Goal: Transaction & Acquisition: Purchase product/service

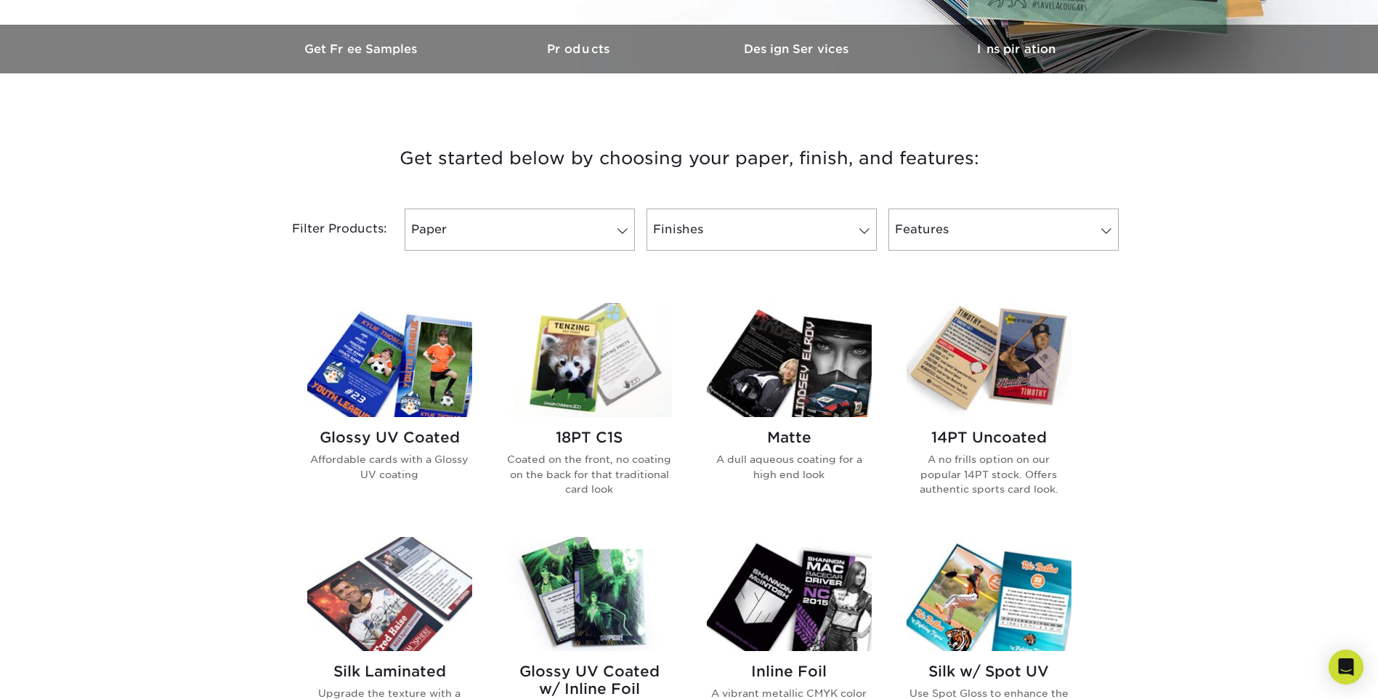
scroll to position [291, 0]
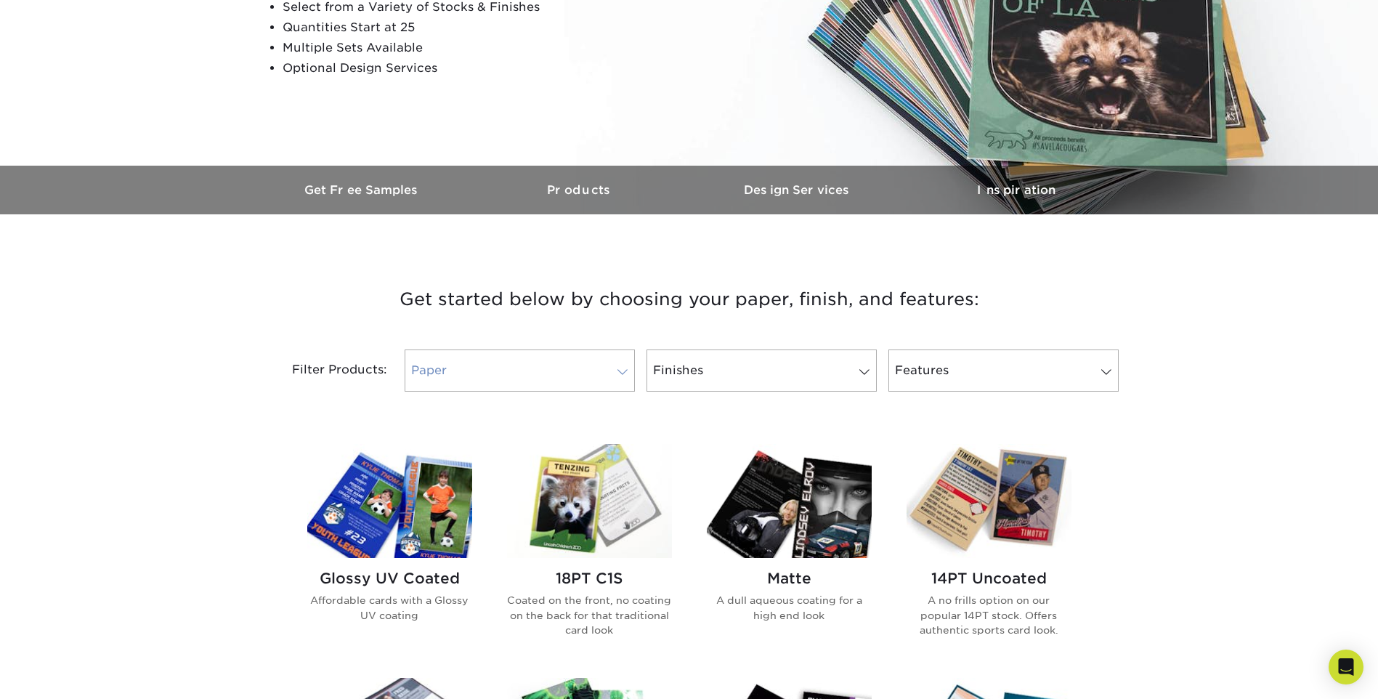
click at [542, 362] on link "Paper" at bounding box center [520, 370] width 230 height 42
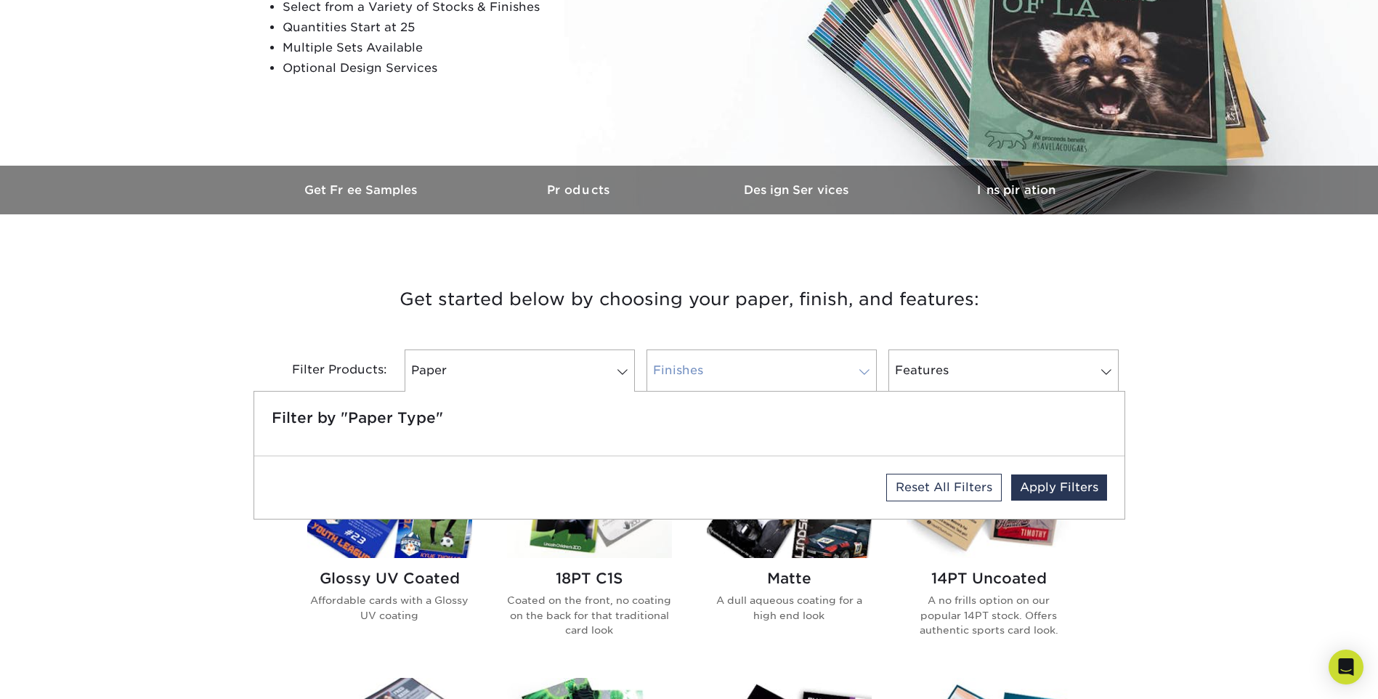
click at [860, 373] on span at bounding box center [864, 372] width 20 height 12
click at [1024, 362] on link "Features" at bounding box center [1003, 370] width 230 height 42
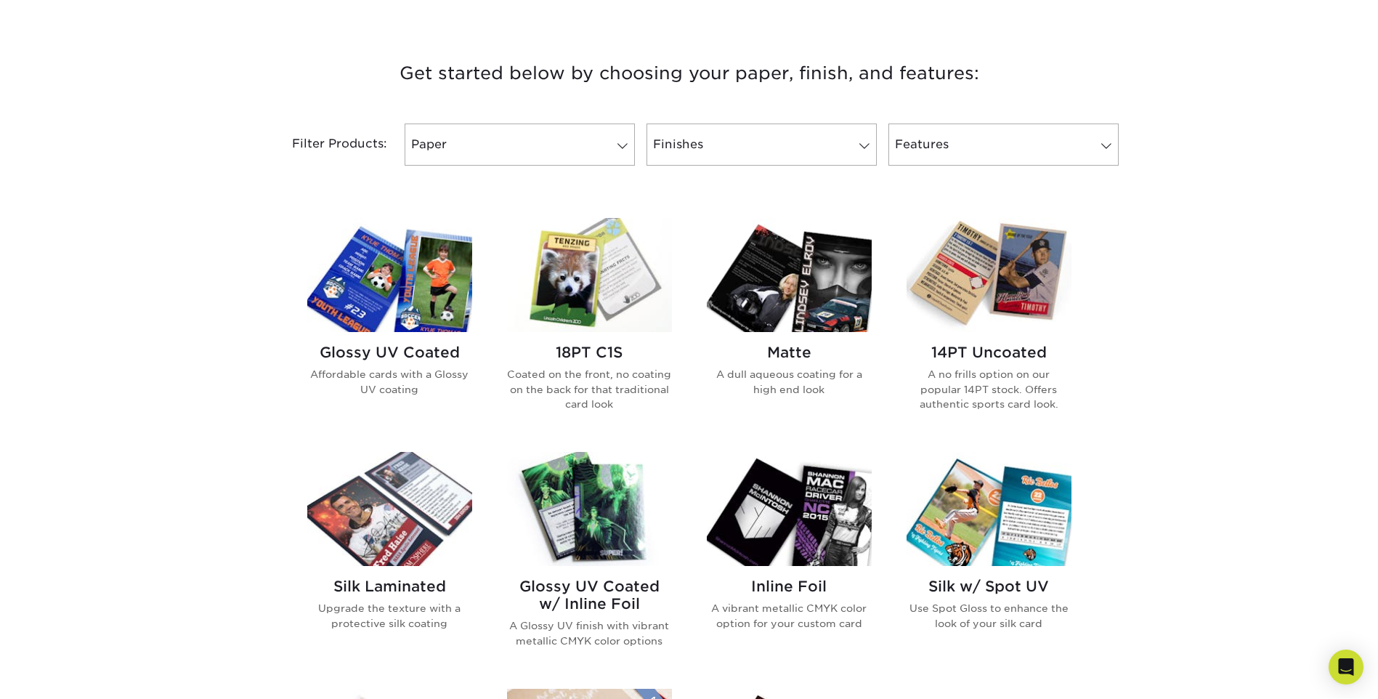
scroll to position [508, 0]
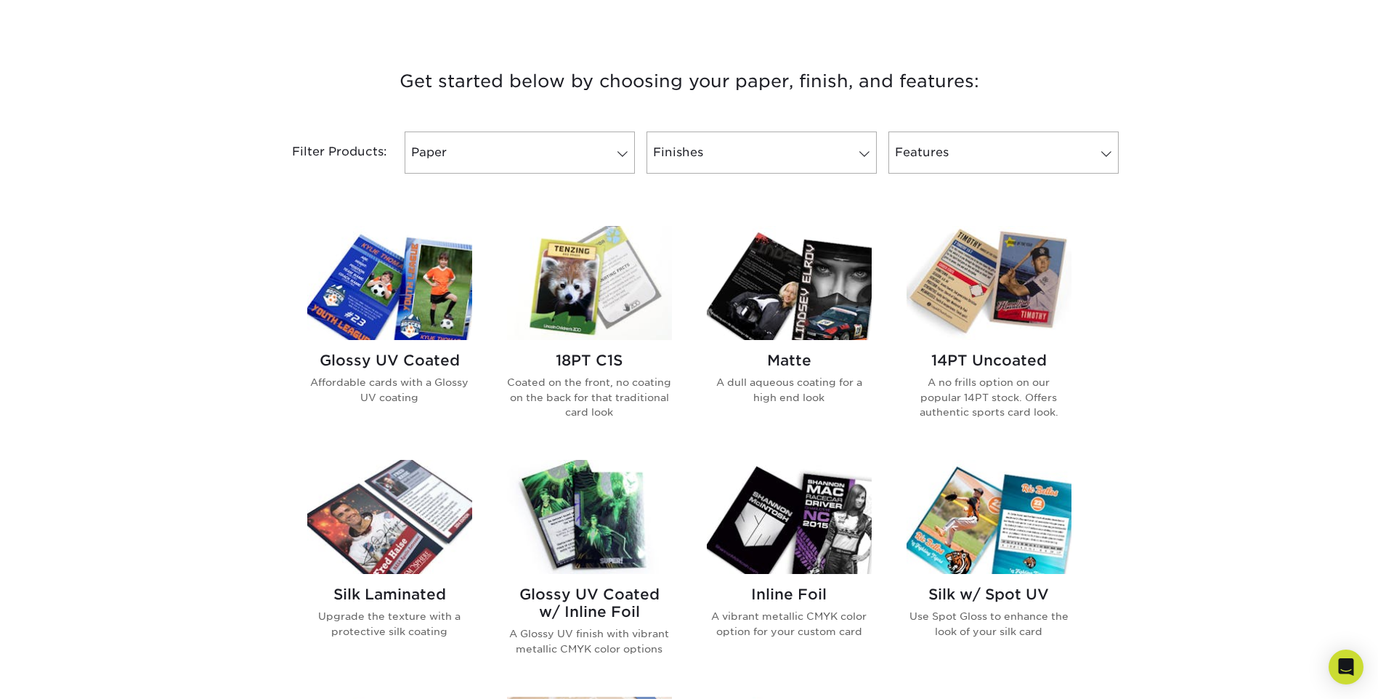
click at [787, 277] on img at bounding box center [789, 283] width 165 height 114
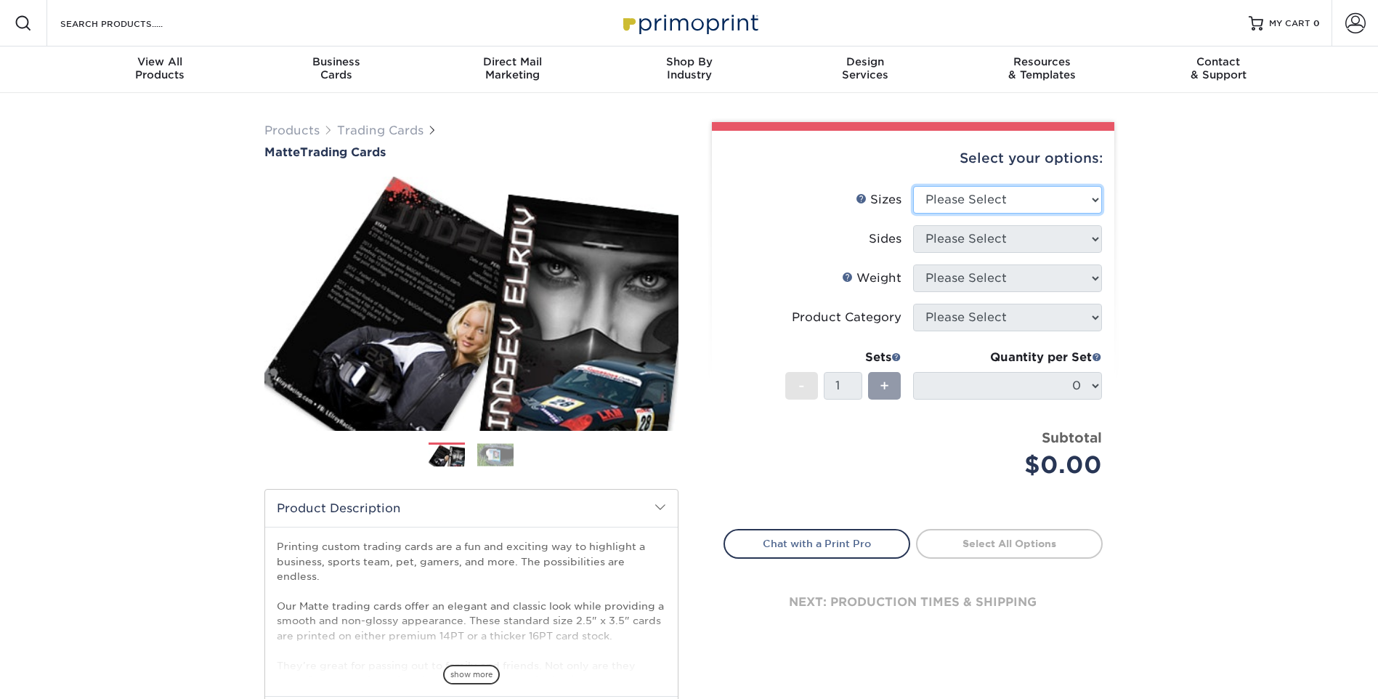
click at [1091, 203] on select "Please Select 2.5" x 3.5"" at bounding box center [1007, 200] width 189 height 28
select select "2.50x3.50"
click at [913, 186] on select "Please Select 2.5" x 3.5"" at bounding box center [1007, 200] width 189 height 28
click at [1079, 231] on select "Please Select Print Both Sides Print Front Only" at bounding box center [1007, 239] width 189 height 28
select select "13abbda7-1d64-4f25-8bb2-c179b224825d"
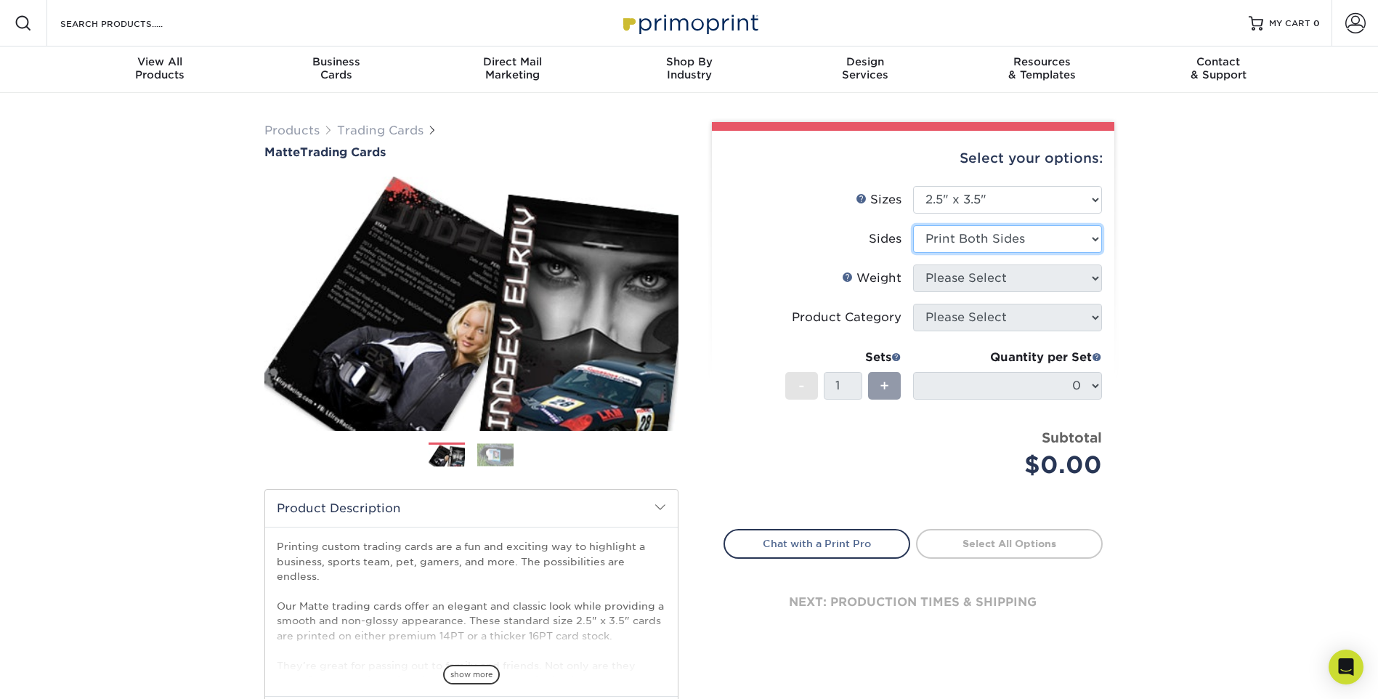
click at [913, 225] on select "Please Select Print Both Sides Print Front Only" at bounding box center [1007, 239] width 189 height 28
click at [1063, 278] on select "Please Select 16PT 14PT" at bounding box center [1007, 278] width 189 height 28
select select "16PT"
click at [913, 264] on select "Please Select 16PT 14PT" at bounding box center [1007, 278] width 189 height 28
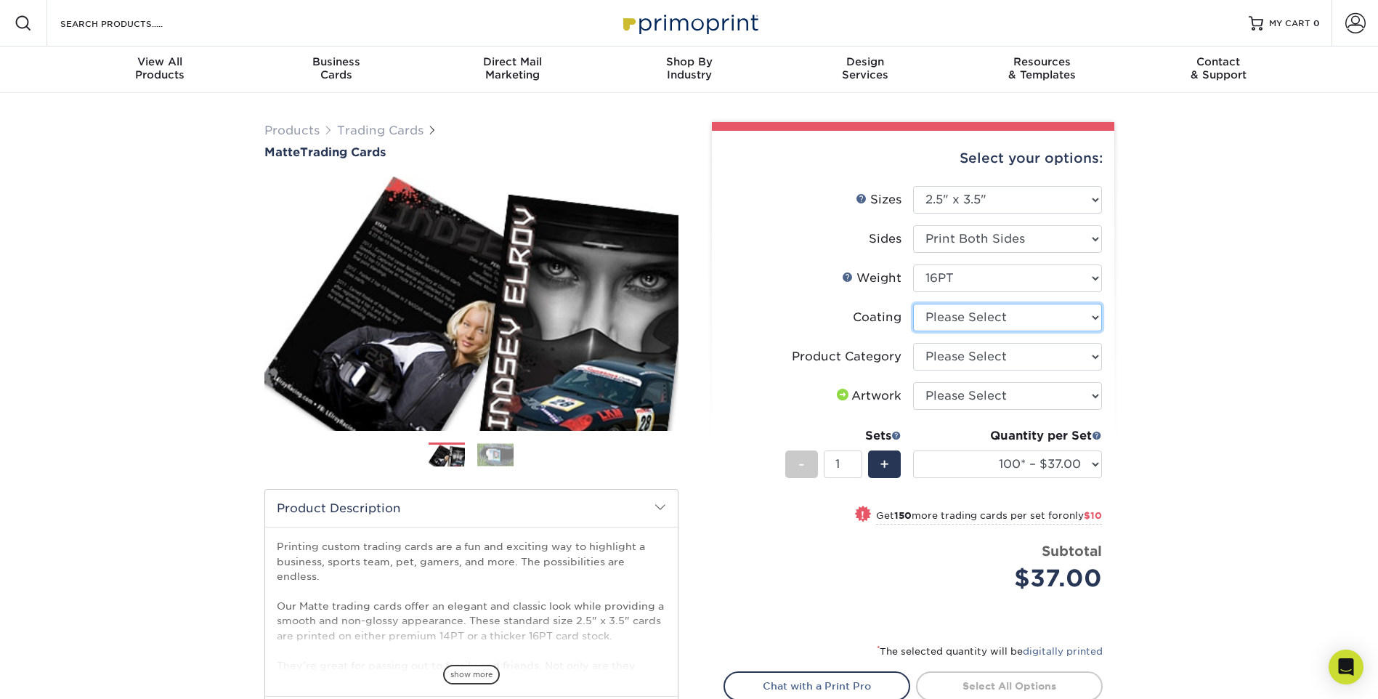
click at [1070, 314] on select at bounding box center [1007, 318] width 189 height 28
select select "121bb7b5-3b4d-429f-bd8d-bbf80e953313"
click at [913, 304] on select at bounding box center [1007, 318] width 189 height 28
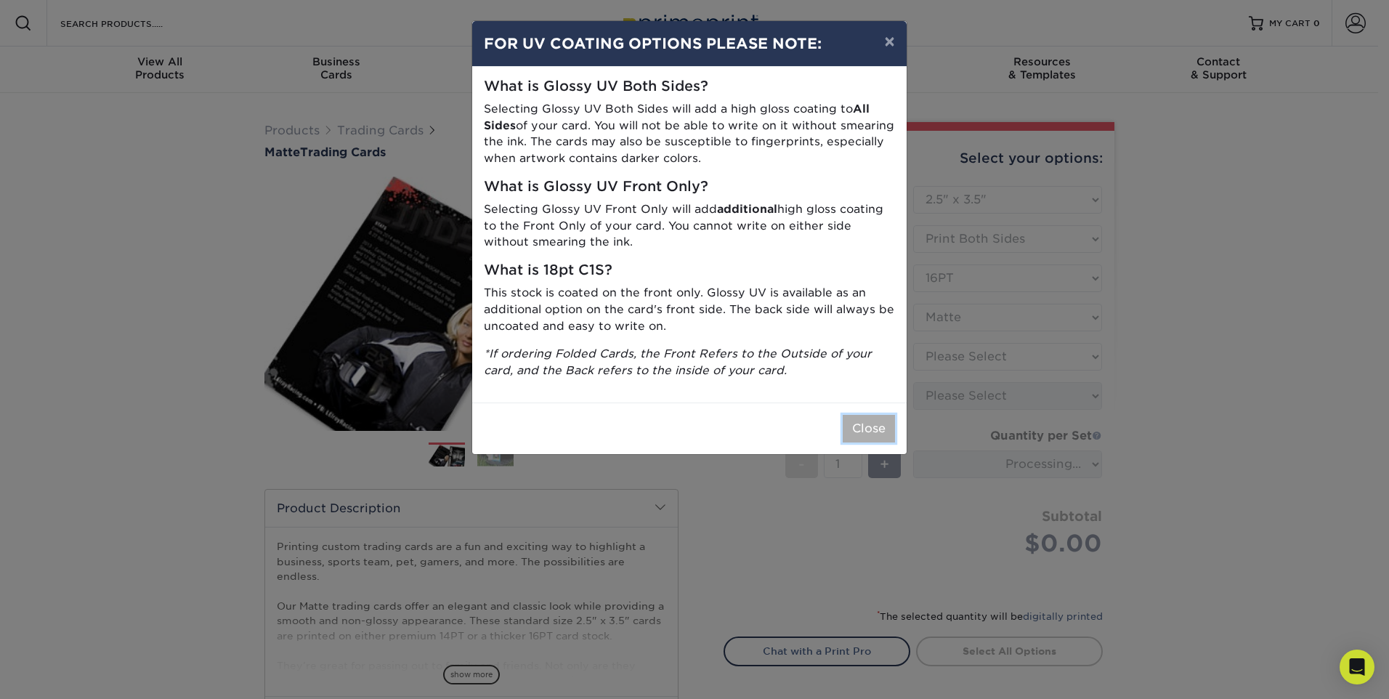
click at [880, 426] on button "Close" at bounding box center [869, 429] width 52 height 28
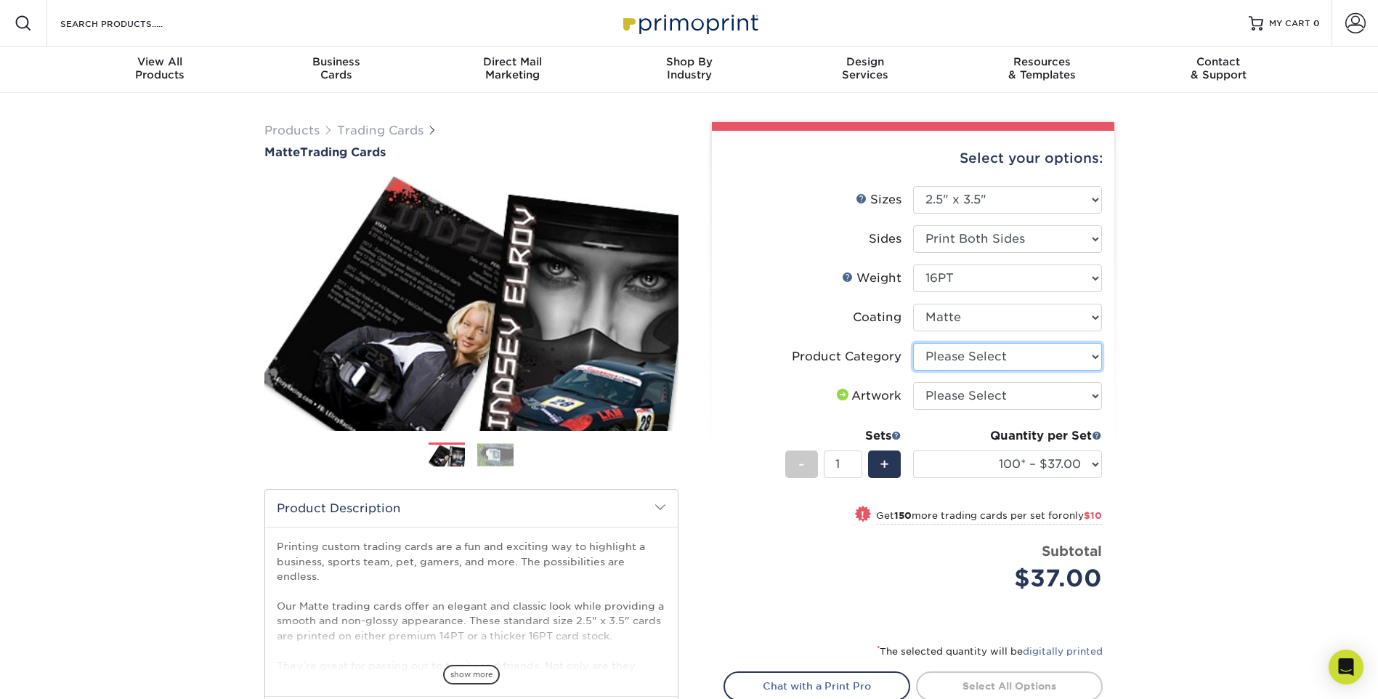
click at [1087, 358] on select "Please Select Trading Cards" at bounding box center [1007, 357] width 189 height 28
select select "c2f9bce9-36c2-409d-b101-c29d9d031e18"
click at [913, 343] on select "Please Select Trading Cards" at bounding box center [1007, 357] width 189 height 28
click at [1095, 398] on select "Please Select I will upload files I need a design - $100" at bounding box center [1007, 396] width 189 height 28
select select "upload"
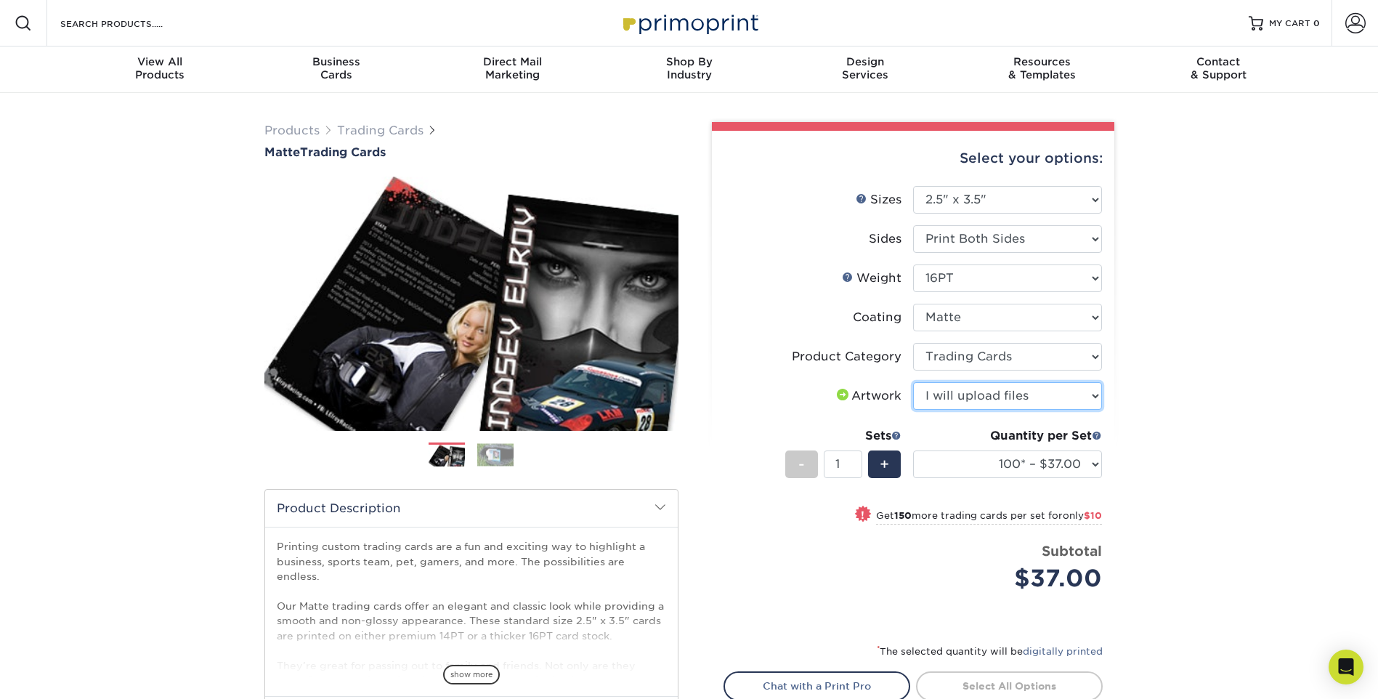
click at [913, 382] on select "Please Select I will upload files I need a design - $100" at bounding box center [1007, 396] width 189 height 28
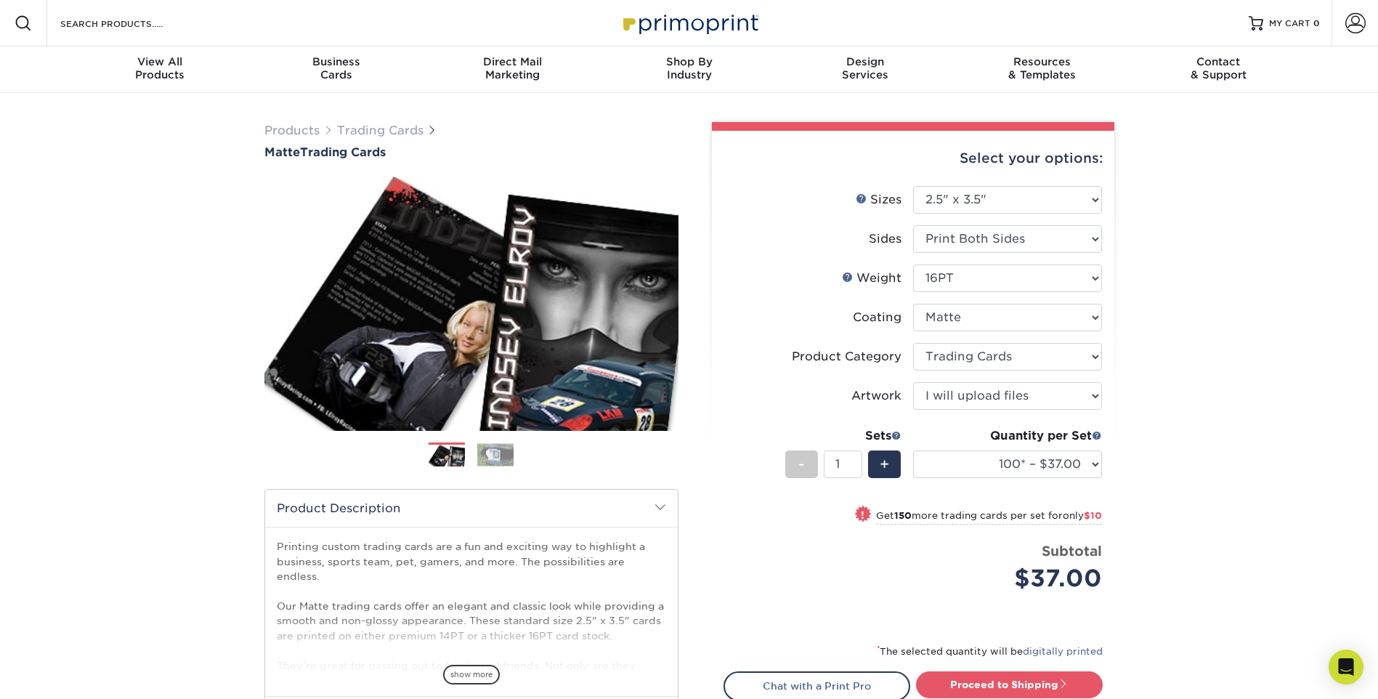
click at [1171, 417] on div "Products Trading Cards Matte Trading Cards" at bounding box center [689, 481] width 1378 height 776
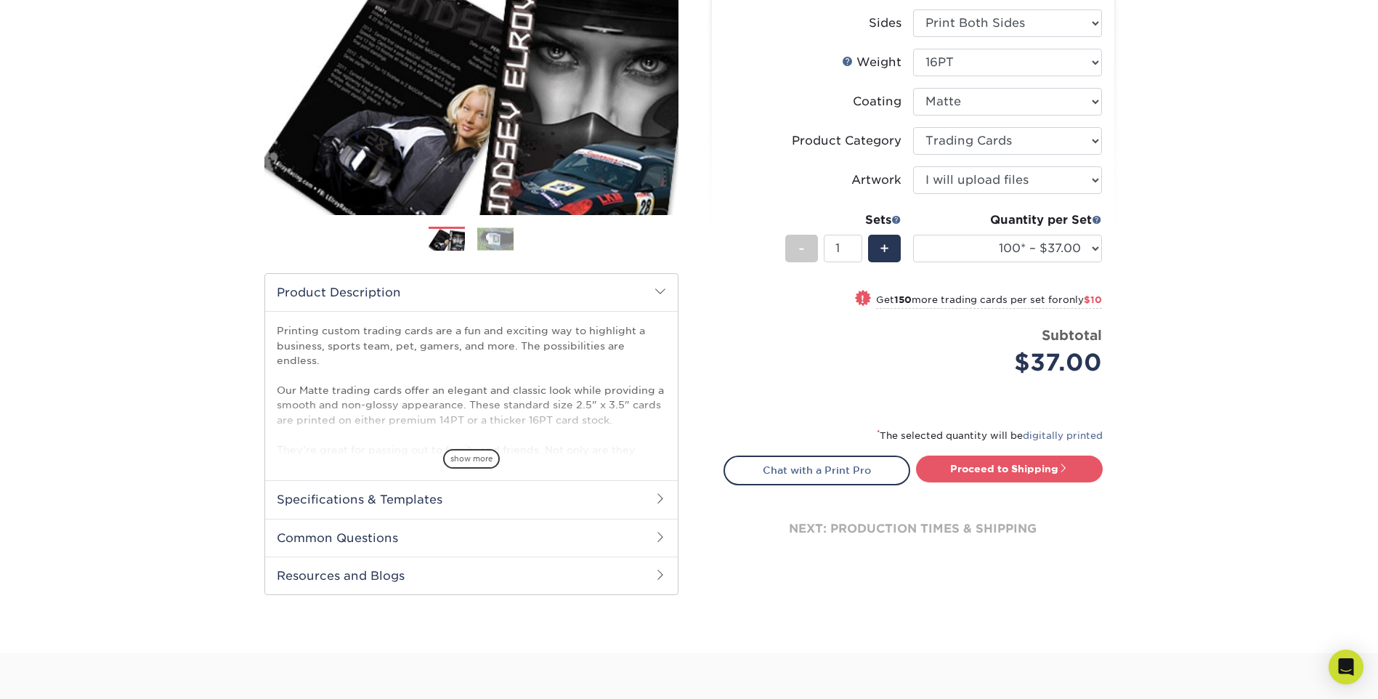
scroll to position [363, 0]
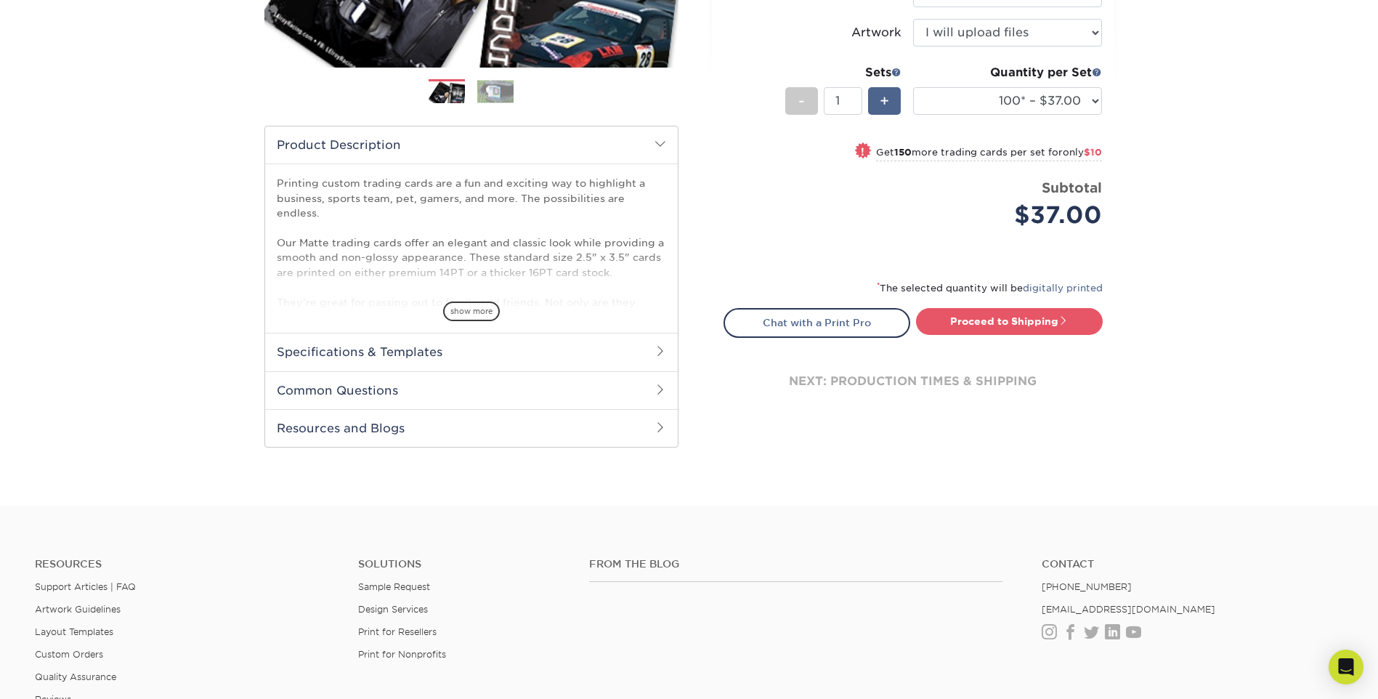
click at [883, 94] on span "+" at bounding box center [884, 101] width 9 height 22
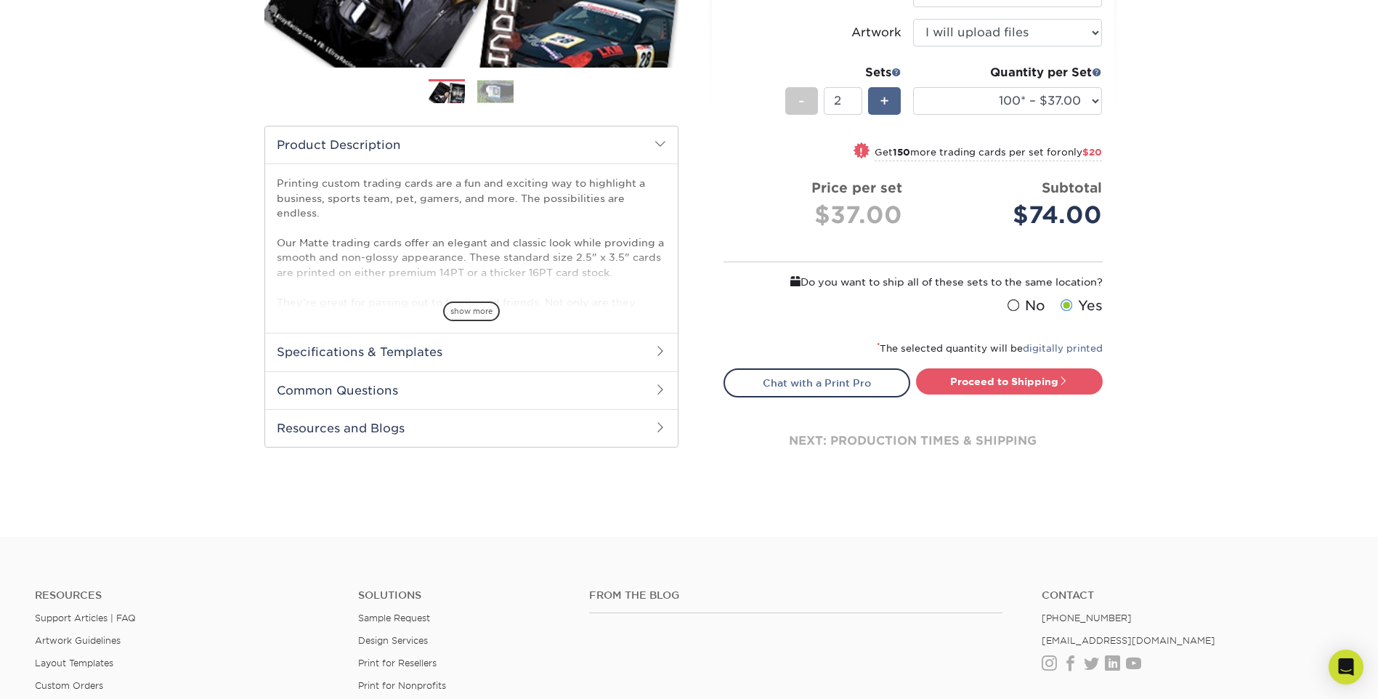
click at [885, 103] on span "+" at bounding box center [884, 101] width 9 height 22
click at [888, 105] on span "+" at bounding box center [884, 101] width 9 height 22
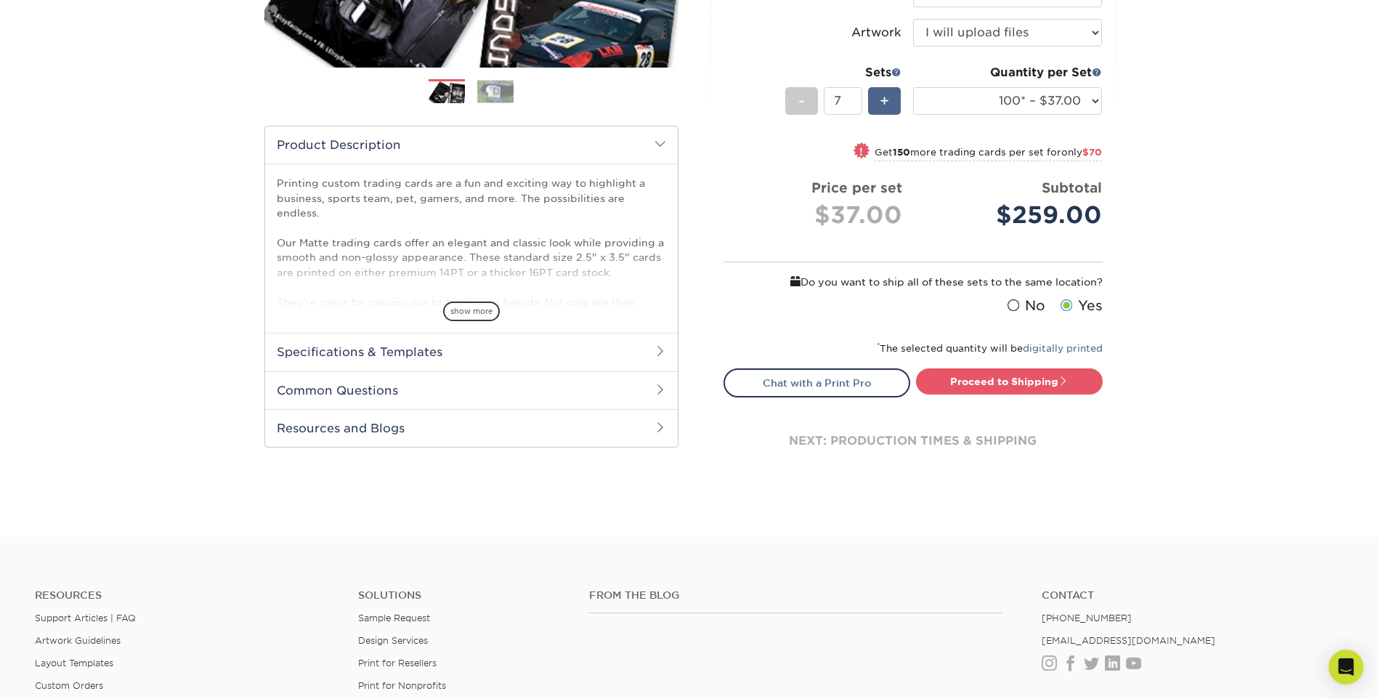
click at [888, 105] on span "+" at bounding box center [884, 101] width 9 height 22
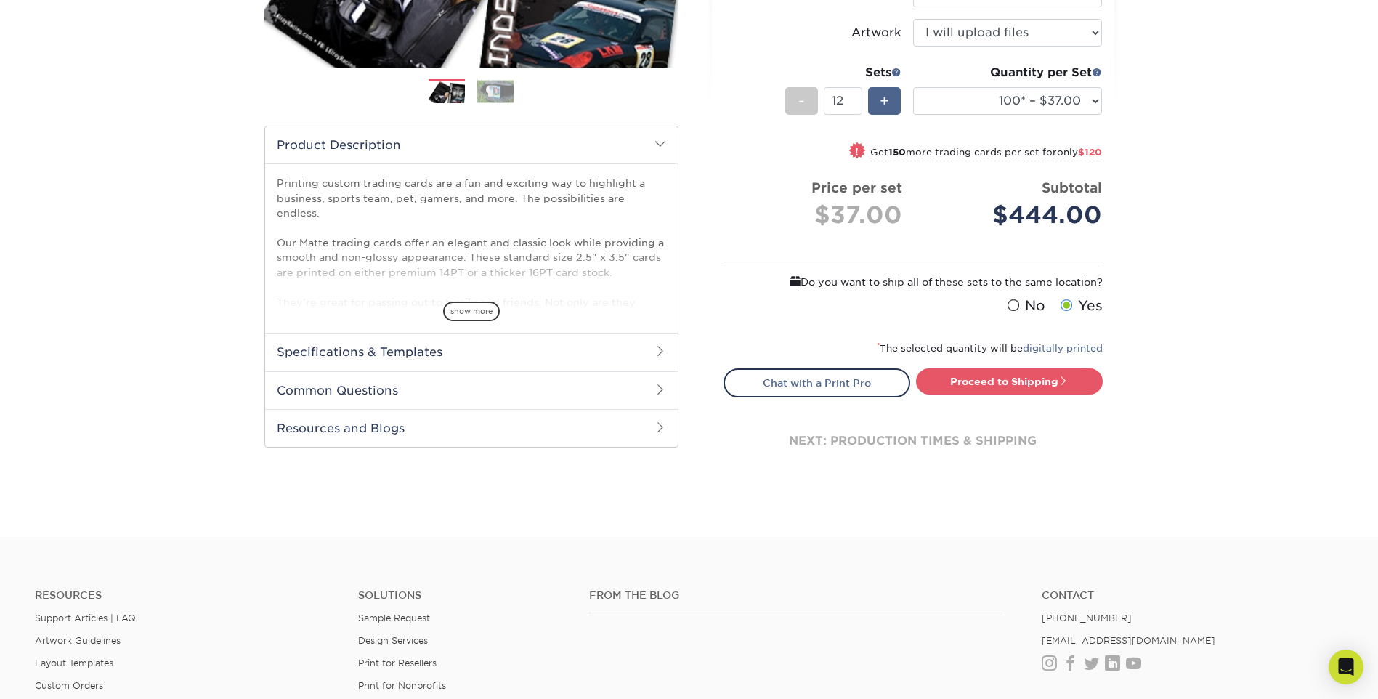
click at [888, 105] on span "+" at bounding box center [884, 101] width 9 height 22
type input "15"
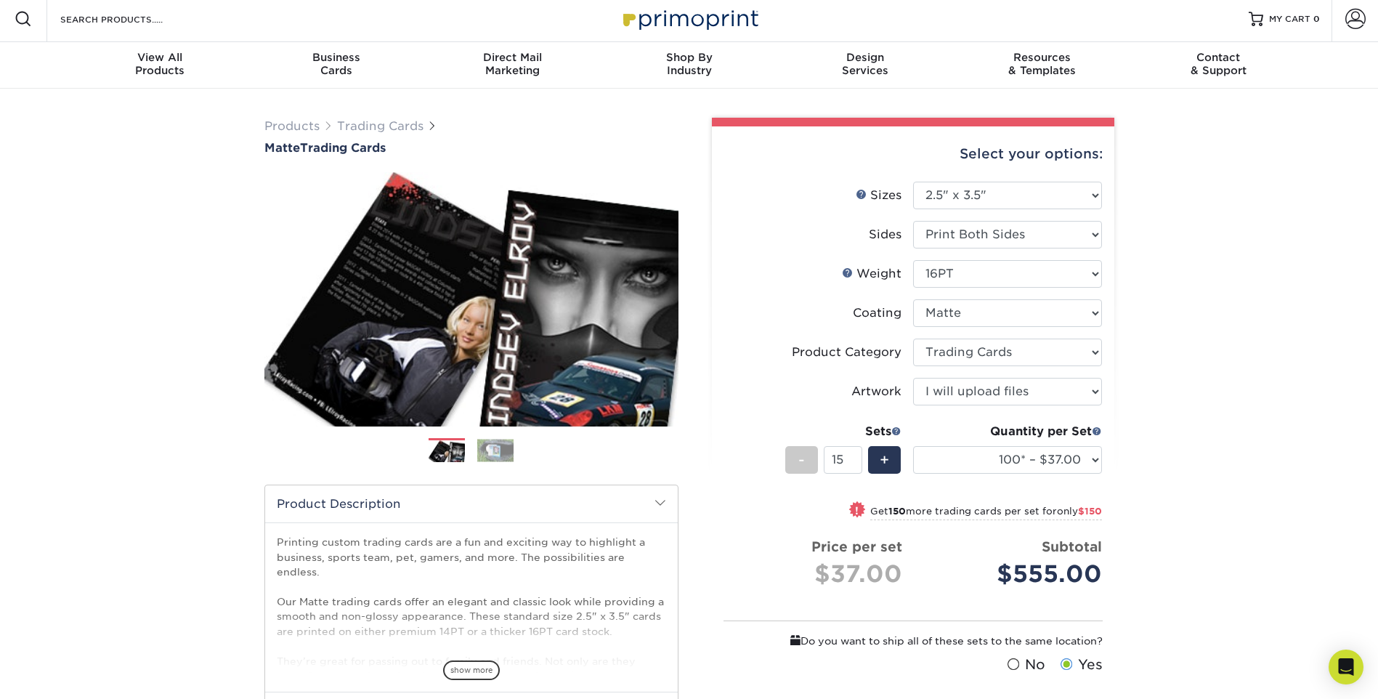
scroll to position [0, 0]
